Goal: Task Accomplishment & Management: Manage account settings

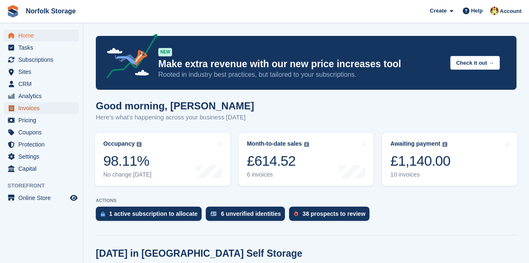
click at [40, 111] on span "Invoices" at bounding box center [43, 108] width 50 height 12
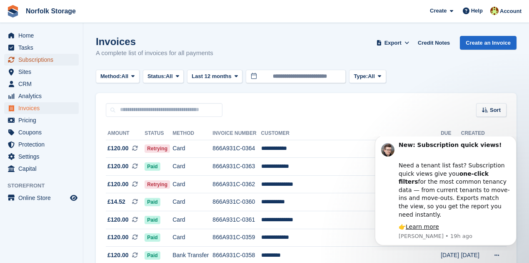
click at [38, 62] on span "Subscriptions" at bounding box center [43, 60] width 50 height 12
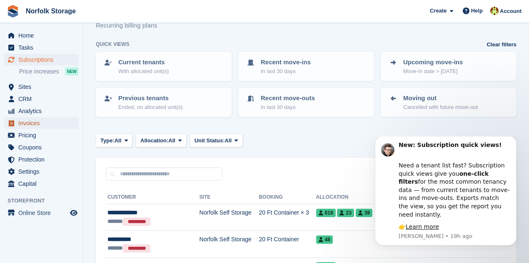
click at [27, 125] on span "Invoices" at bounding box center [43, 123] width 50 height 12
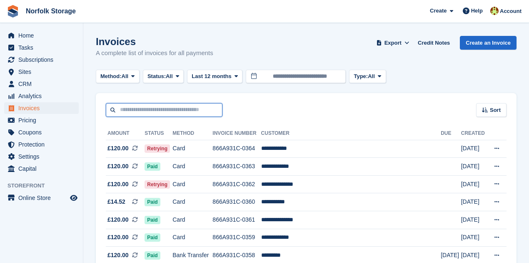
click at [163, 107] on input "text" at bounding box center [164, 110] width 117 height 14
type input "******"
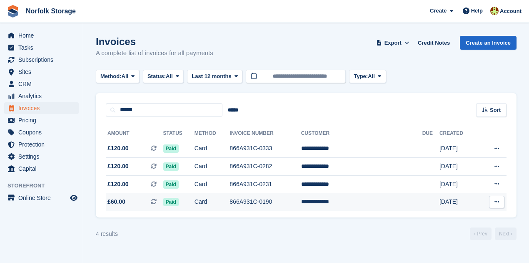
click at [497, 201] on icon at bounding box center [497, 201] width 5 height 5
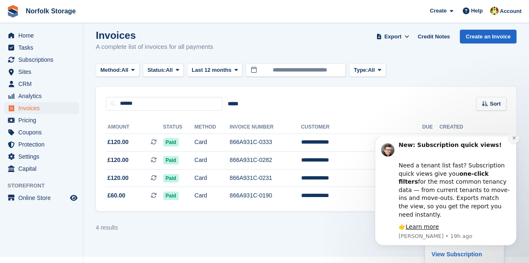
click at [512, 143] on button "Dismiss notification" at bounding box center [514, 138] width 11 height 11
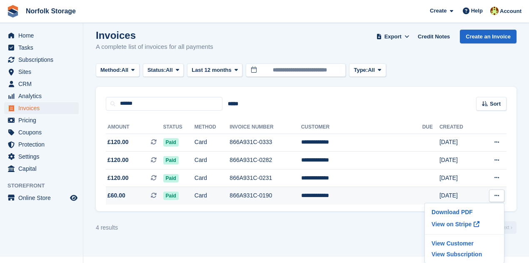
click at [375, 196] on td "**********" at bounding box center [361, 196] width 121 height 18
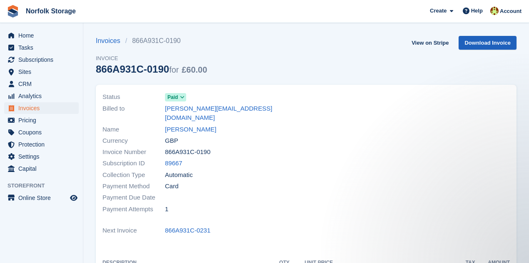
drag, startPoint x: 491, startPoint y: 51, endPoint x: 494, endPoint y: 47, distance: 5.1
click at [490, 51] on div "View on Stripe Download Invoice" at bounding box center [463, 44] width 108 height 17
click at [495, 42] on link "Download Invoice" at bounding box center [488, 43] width 58 height 14
